Goal: Information Seeking & Learning: Learn about a topic

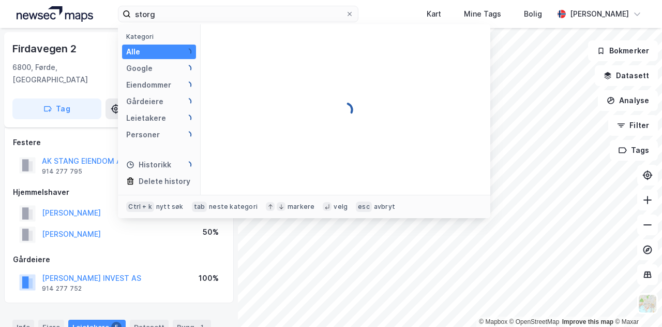
scroll to position [376, 0]
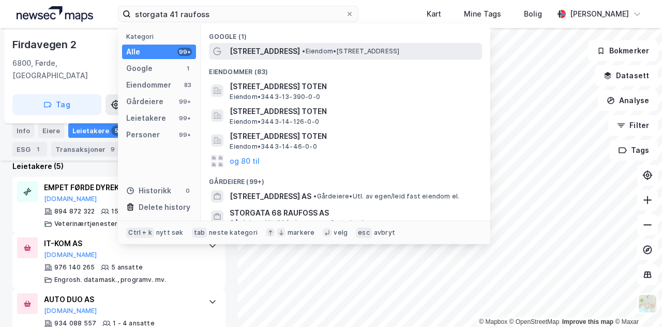
type input "storgata 41 raufoss"
click at [270, 47] on span "[STREET_ADDRESS]" at bounding box center [265, 51] width 70 height 12
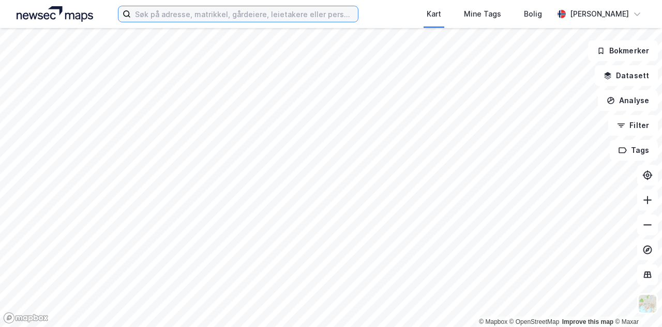
click at [269, 20] on input at bounding box center [244, 14] width 227 height 16
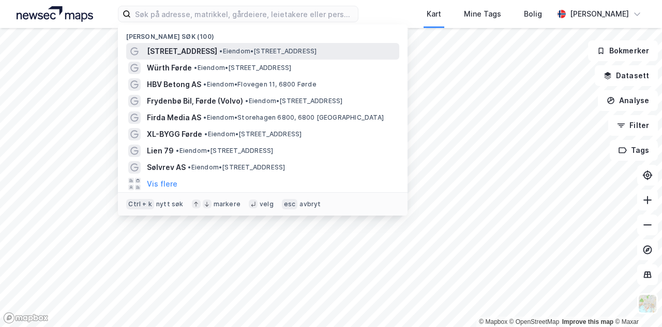
click at [236, 53] on span "• Eiendom • Storgata 41, 2830 Raufoss" at bounding box center [267, 51] width 97 height 8
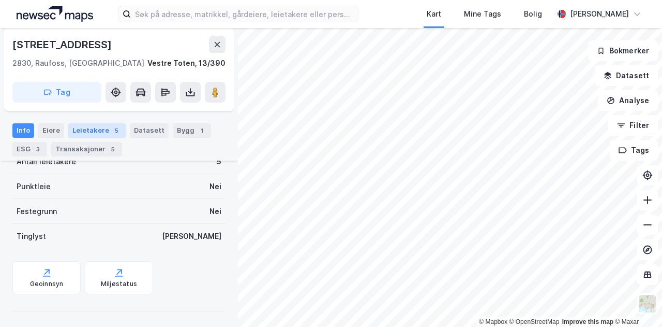
click at [97, 128] on div "Leietakere 5" at bounding box center [96, 130] width 57 height 14
